Goal: Task Accomplishment & Management: Use online tool/utility

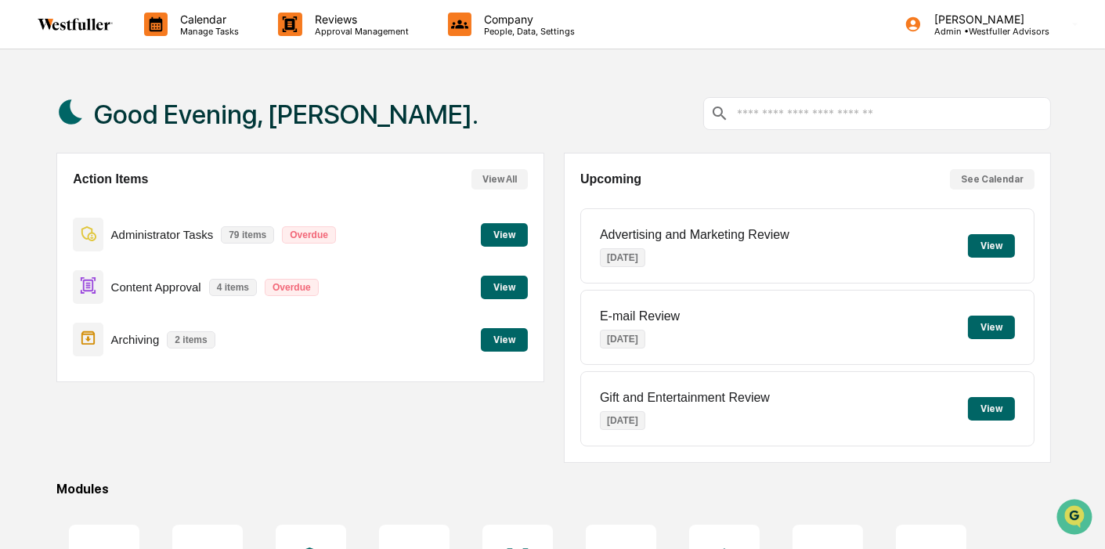
click at [503, 333] on button "View" at bounding box center [504, 340] width 47 height 24
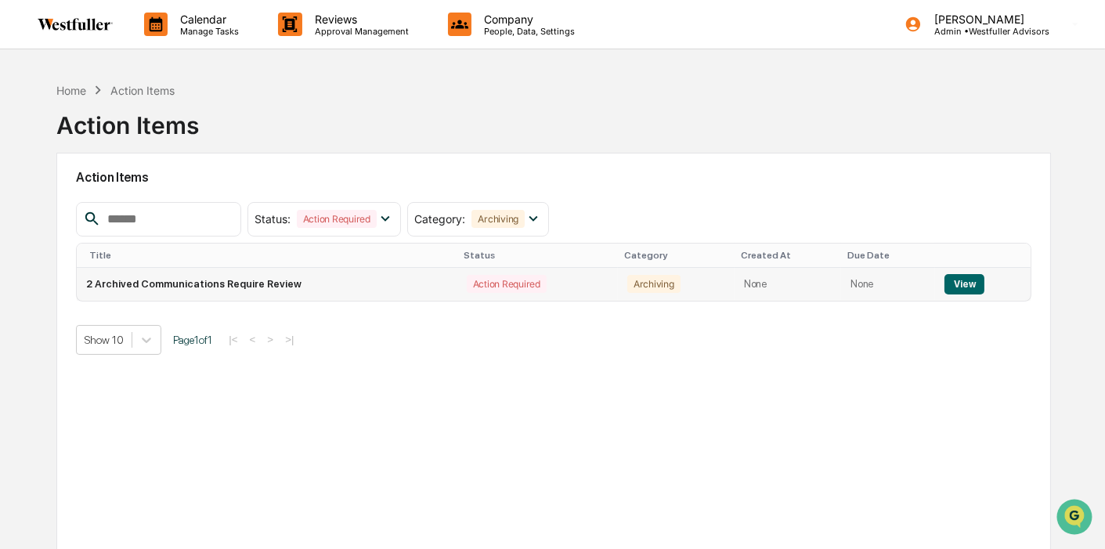
click at [964, 284] on button "View" at bounding box center [965, 284] width 40 height 20
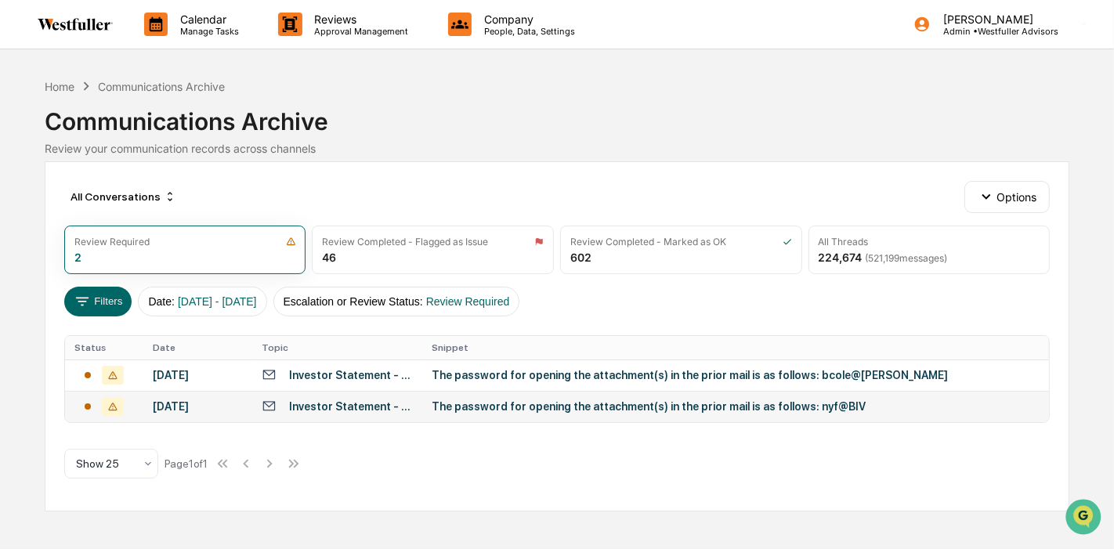
click at [699, 412] on td "The password for opening the attachment(s) in the prior mail is as follows: nyf…" at bounding box center [735, 406] width 627 height 31
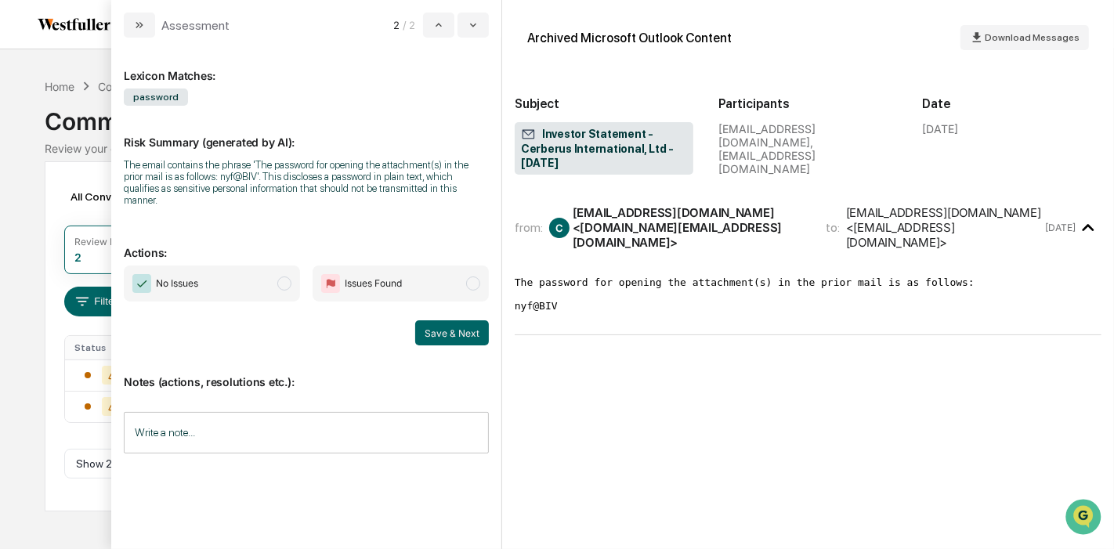
click at [163, 276] on span "No Issues" at bounding box center [177, 284] width 42 height 16
click at [450, 320] on button "Save & Next" at bounding box center [452, 332] width 74 height 25
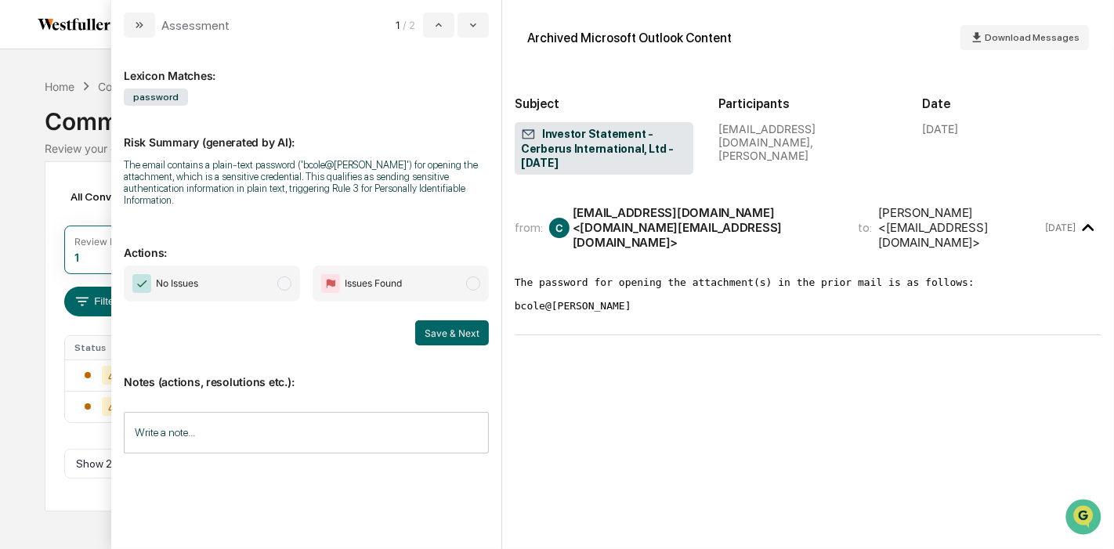
click at [252, 266] on span "No Issues" at bounding box center [212, 284] width 176 height 36
click at [432, 320] on button "Save & Next" at bounding box center [452, 332] width 74 height 25
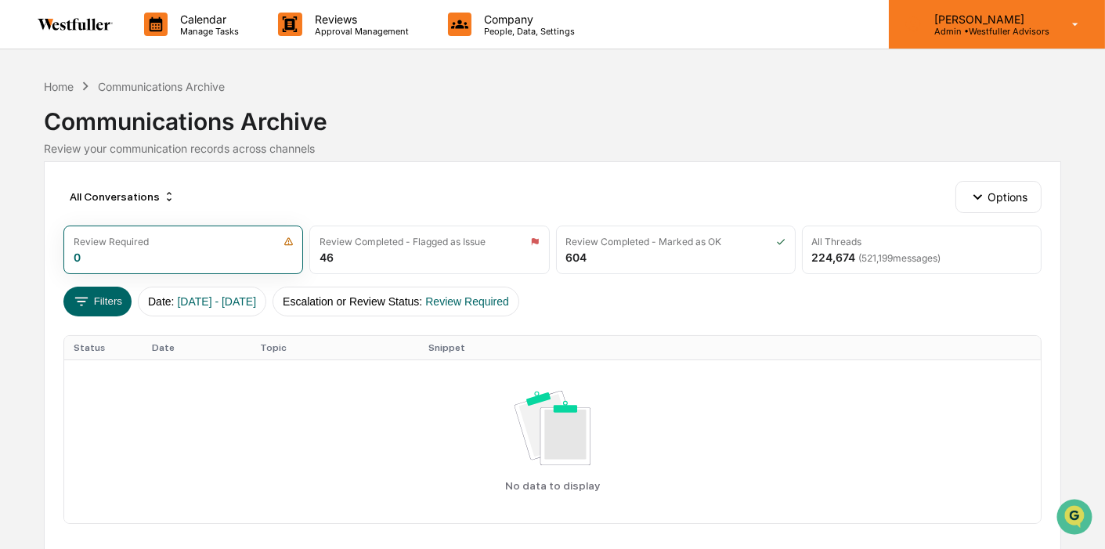
click at [1022, 31] on p "Admin • Westfuller Advisors" at bounding box center [986, 31] width 128 height 11
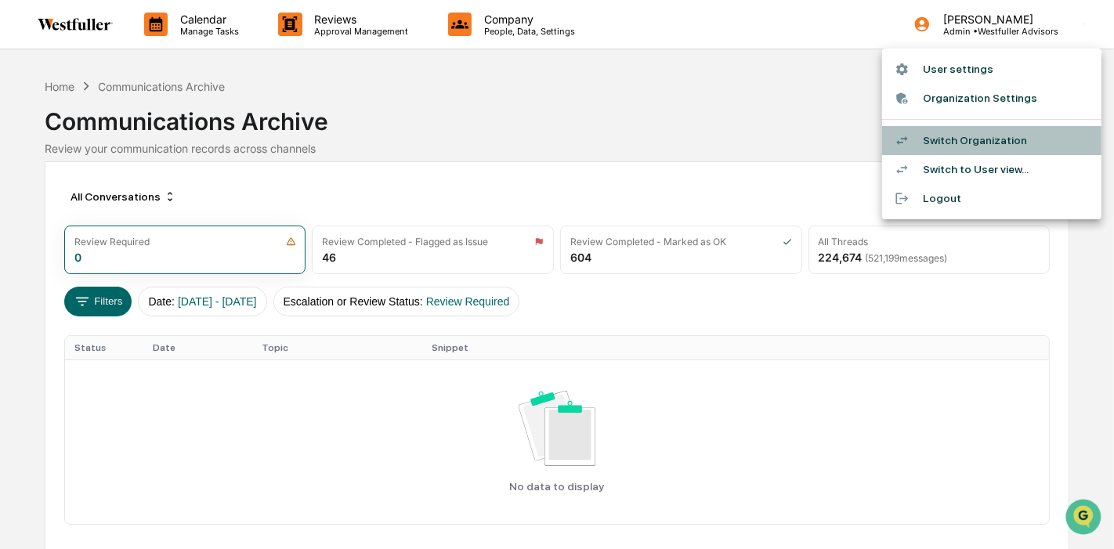
click at [983, 142] on li "Switch Organization" at bounding box center [991, 140] width 219 height 29
